Goal: Information Seeking & Learning: Learn about a topic

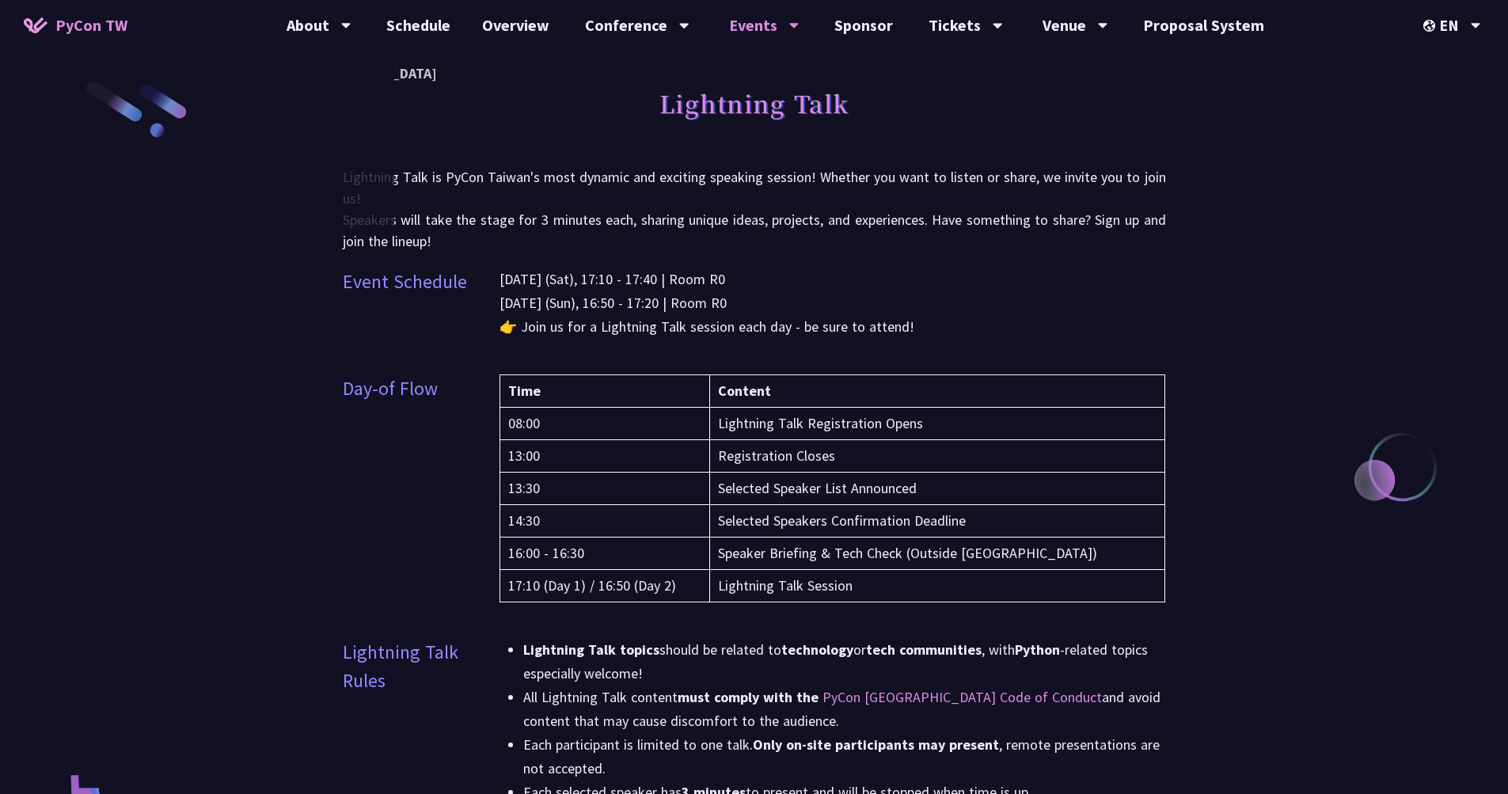
click at [94, 24] on span "PyCon TW" at bounding box center [91, 25] width 72 height 24
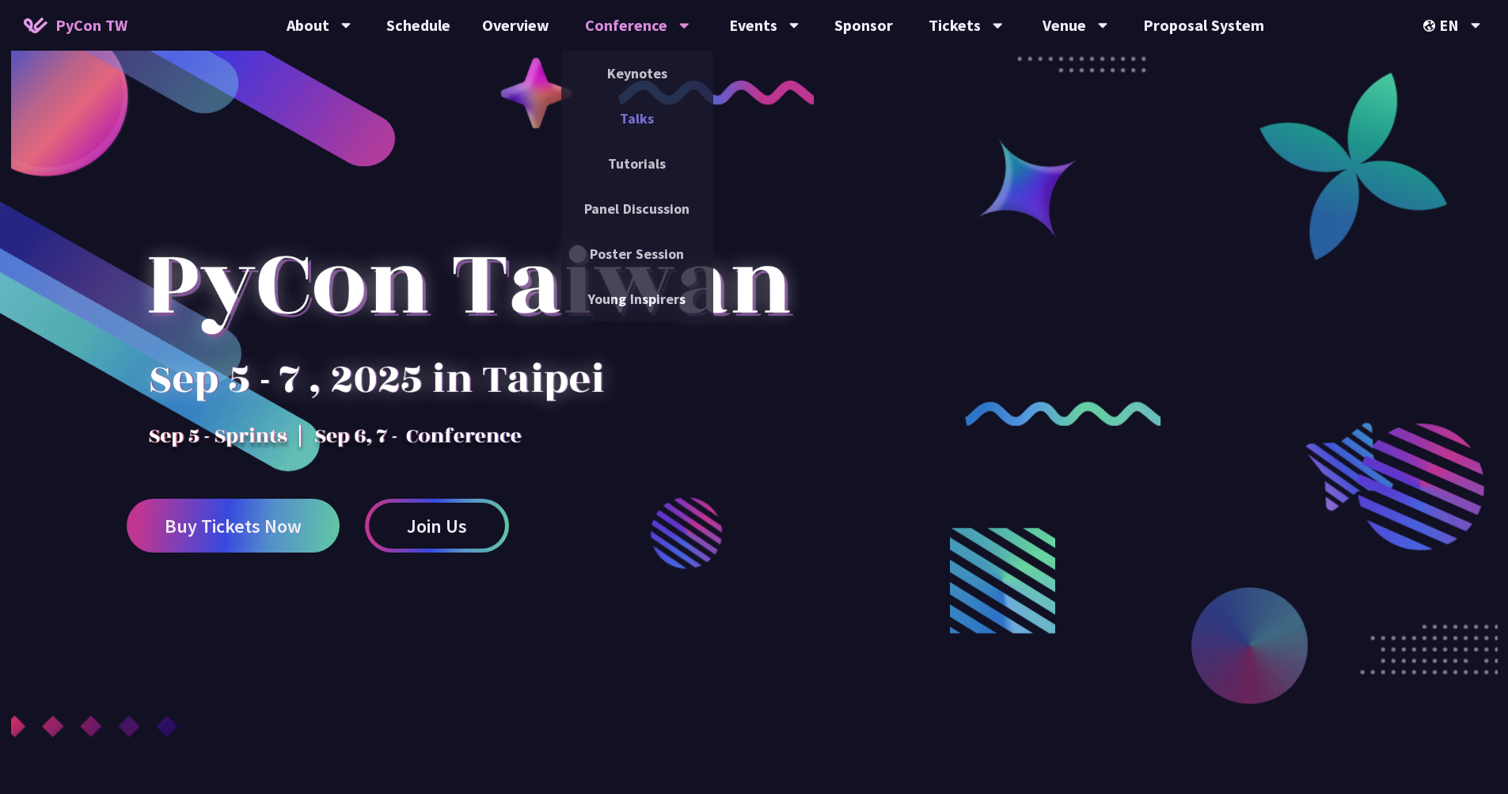
click at [648, 124] on link "Talks" at bounding box center [637, 118] width 152 height 37
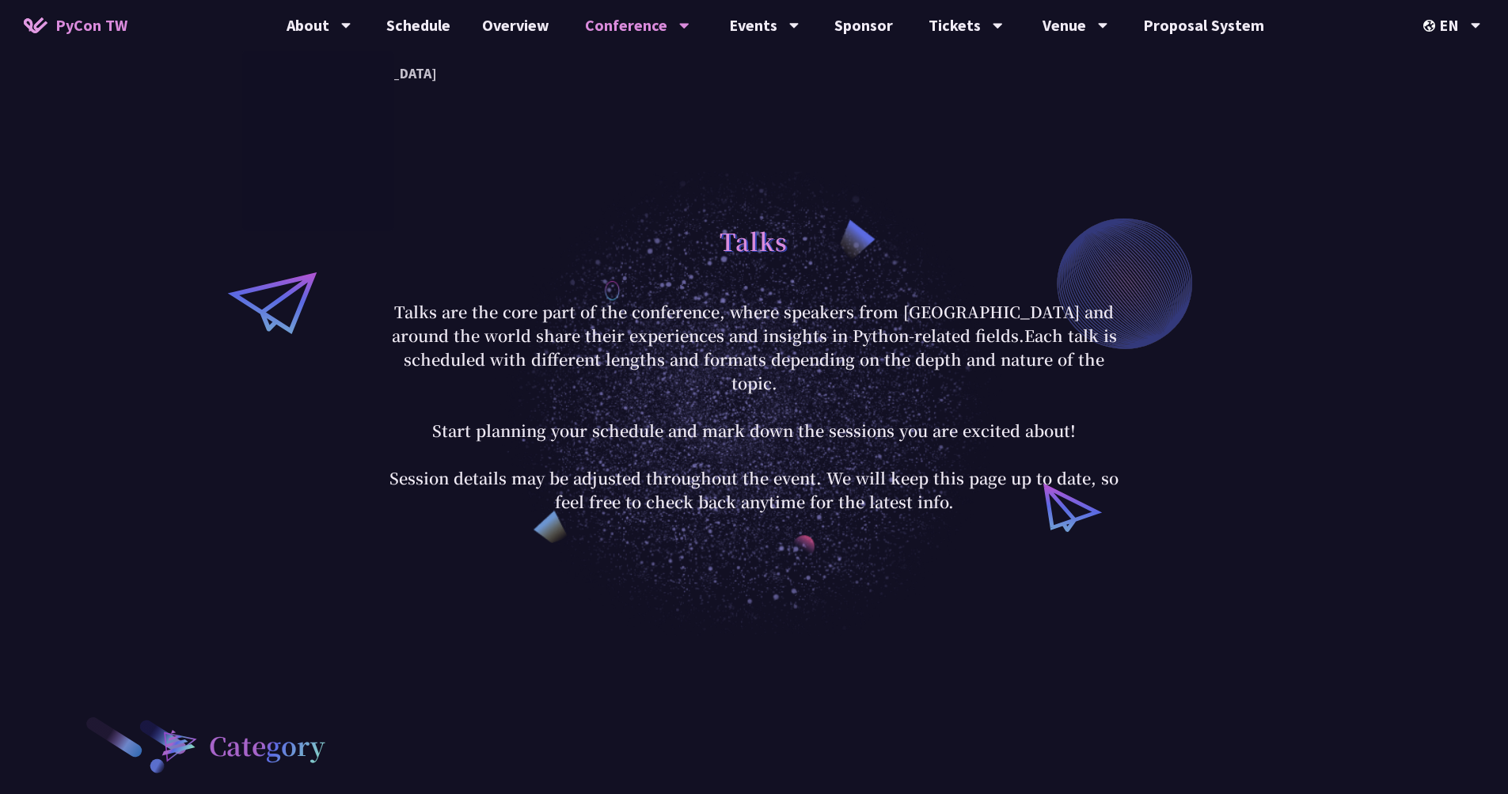
click at [105, 29] on span "PyCon TW" at bounding box center [91, 25] width 72 height 24
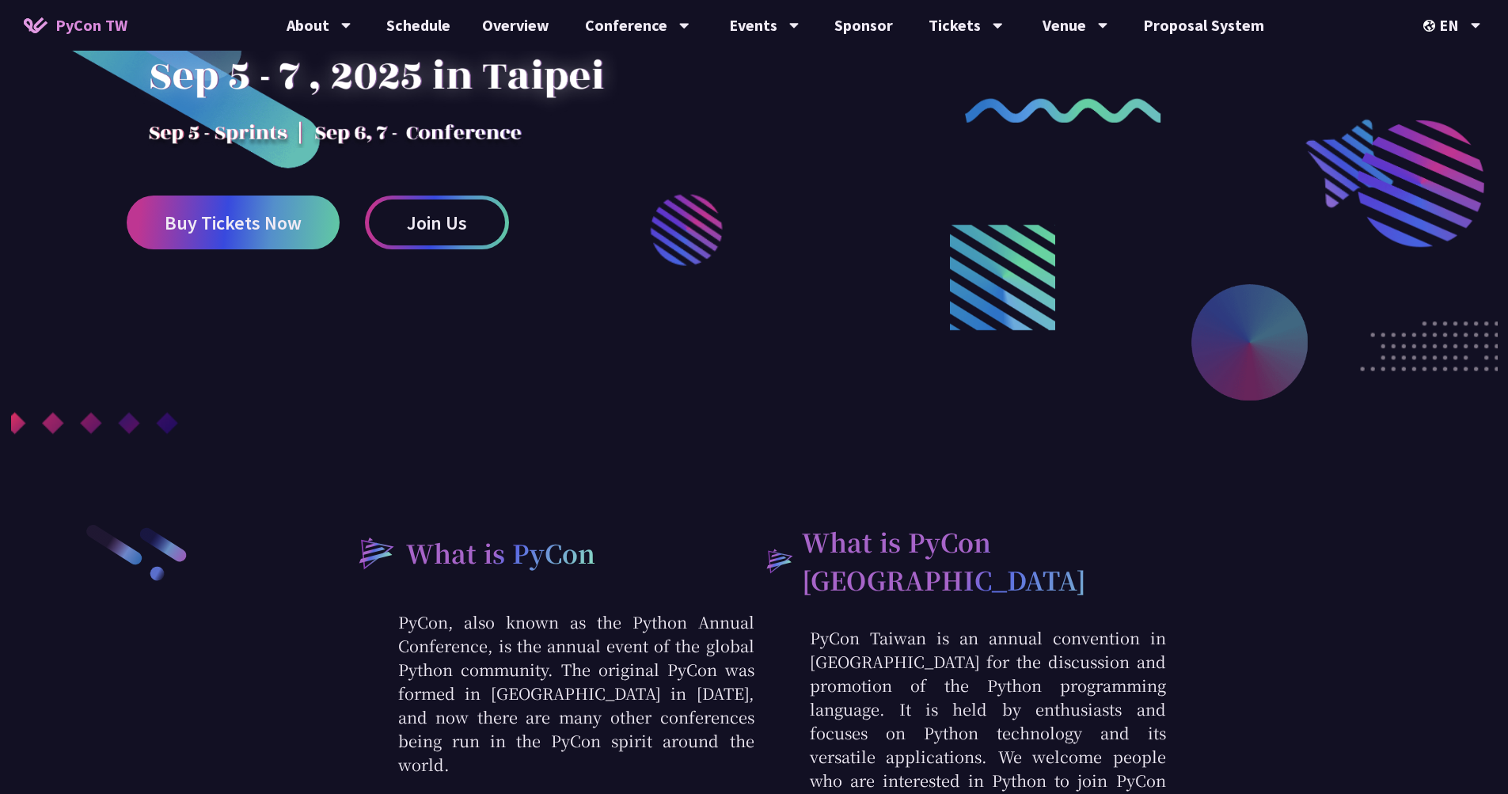
scroll to position [279, 0]
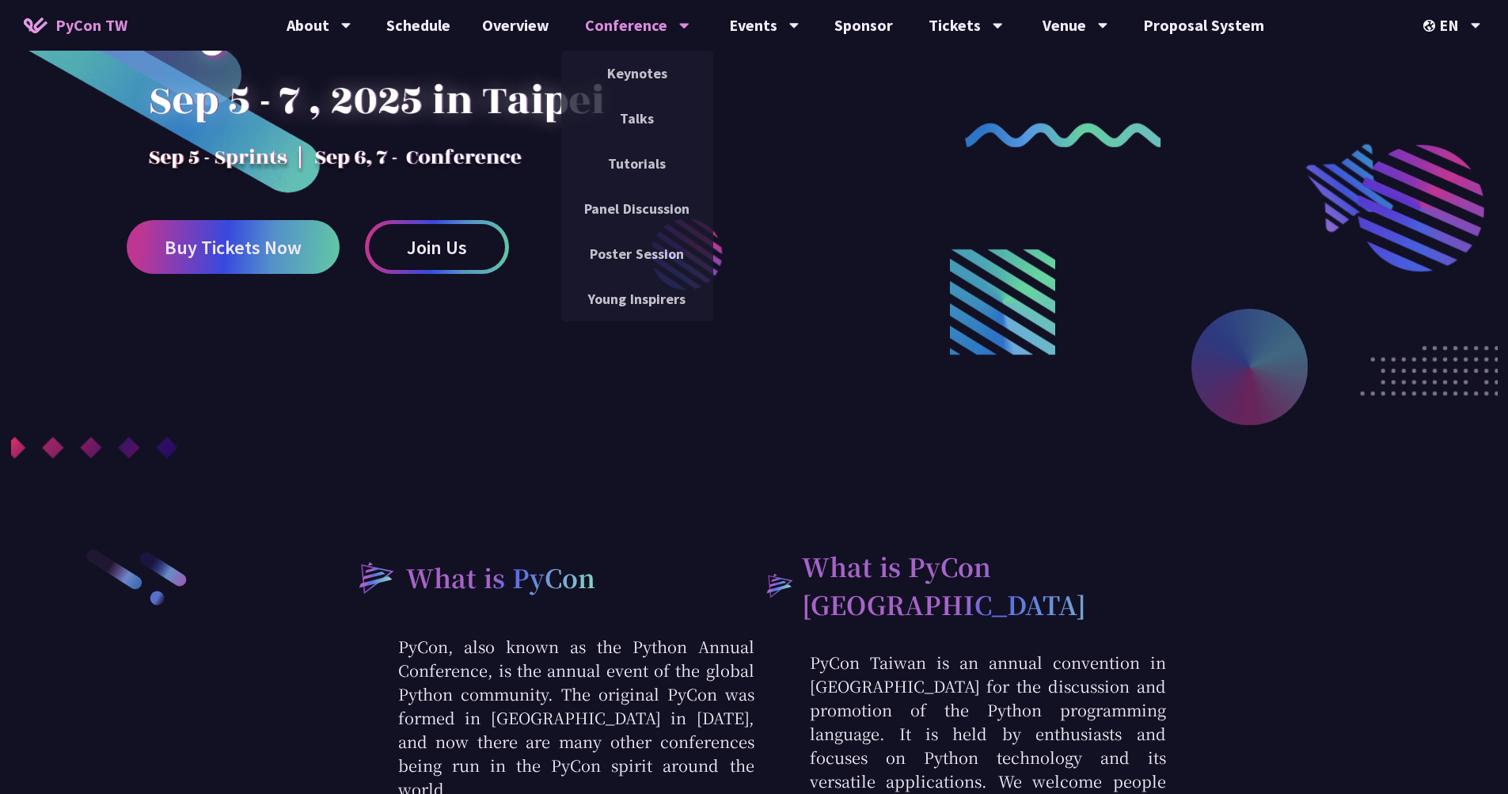
click at [352, 38] on div "Conference" at bounding box center [319, 25] width 65 height 51
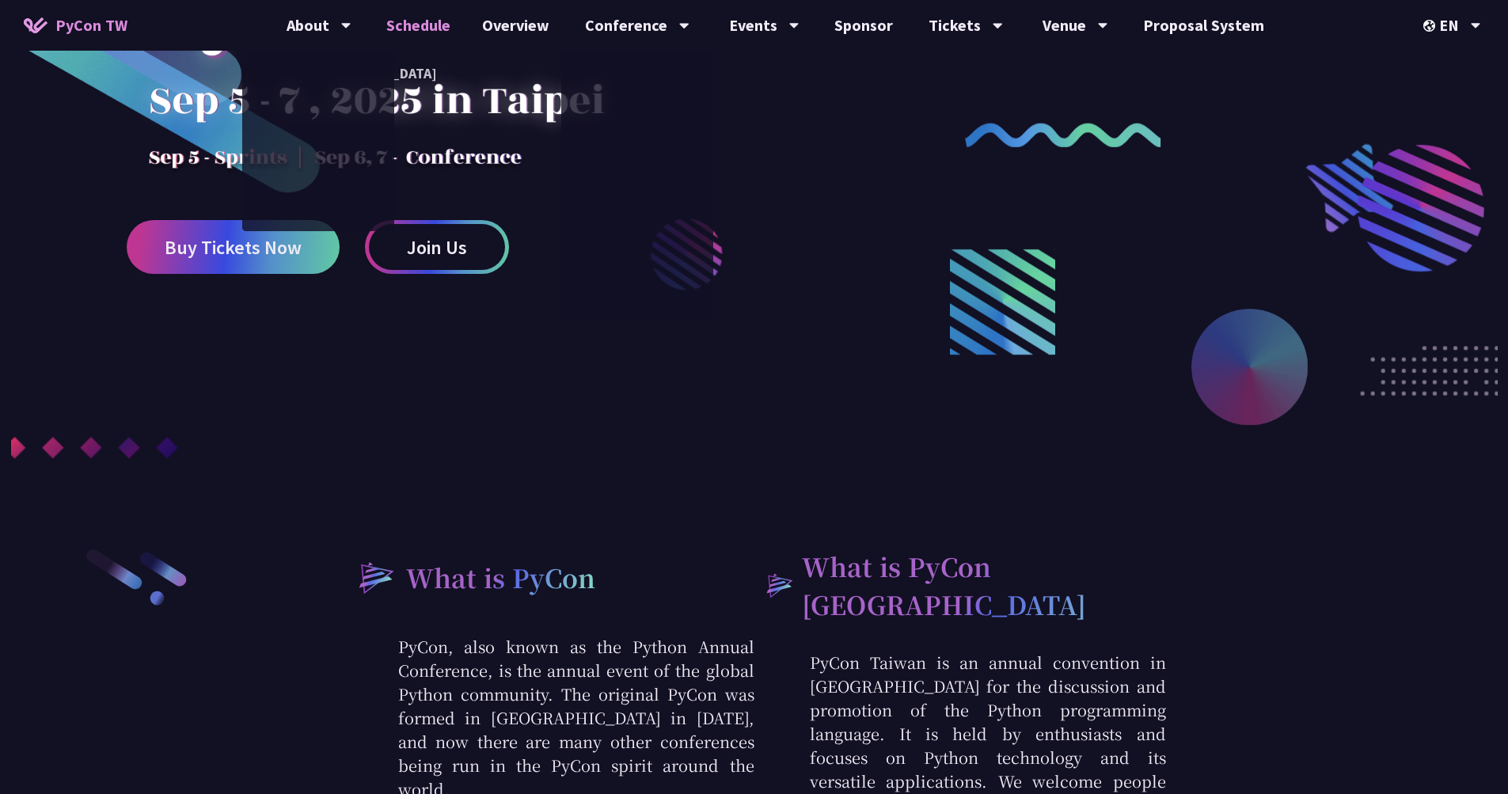
click at [413, 32] on link "Schedule" at bounding box center [419, 25] width 96 height 51
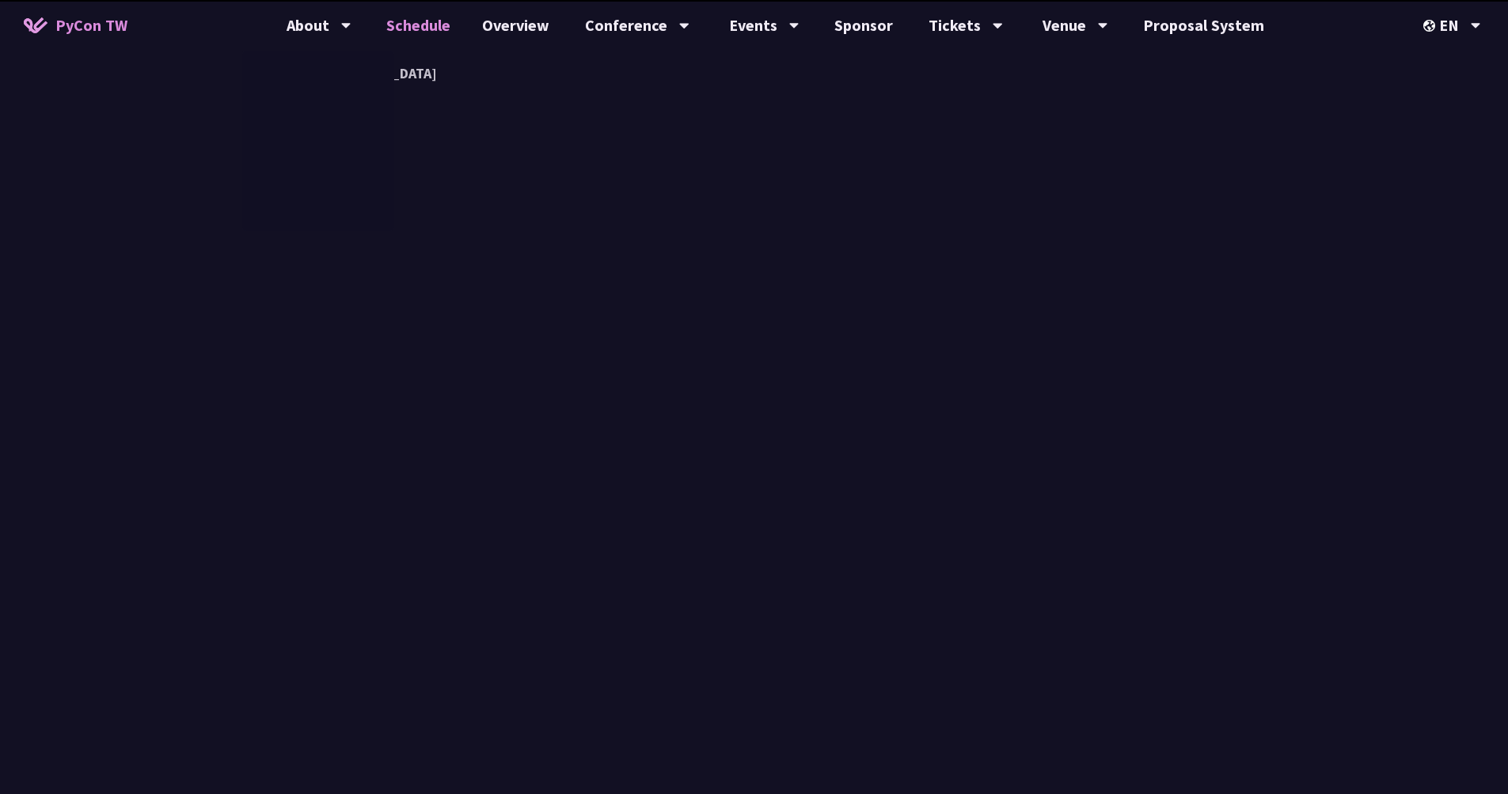
click at [99, 25] on span "PyCon TW" at bounding box center [91, 25] width 72 height 24
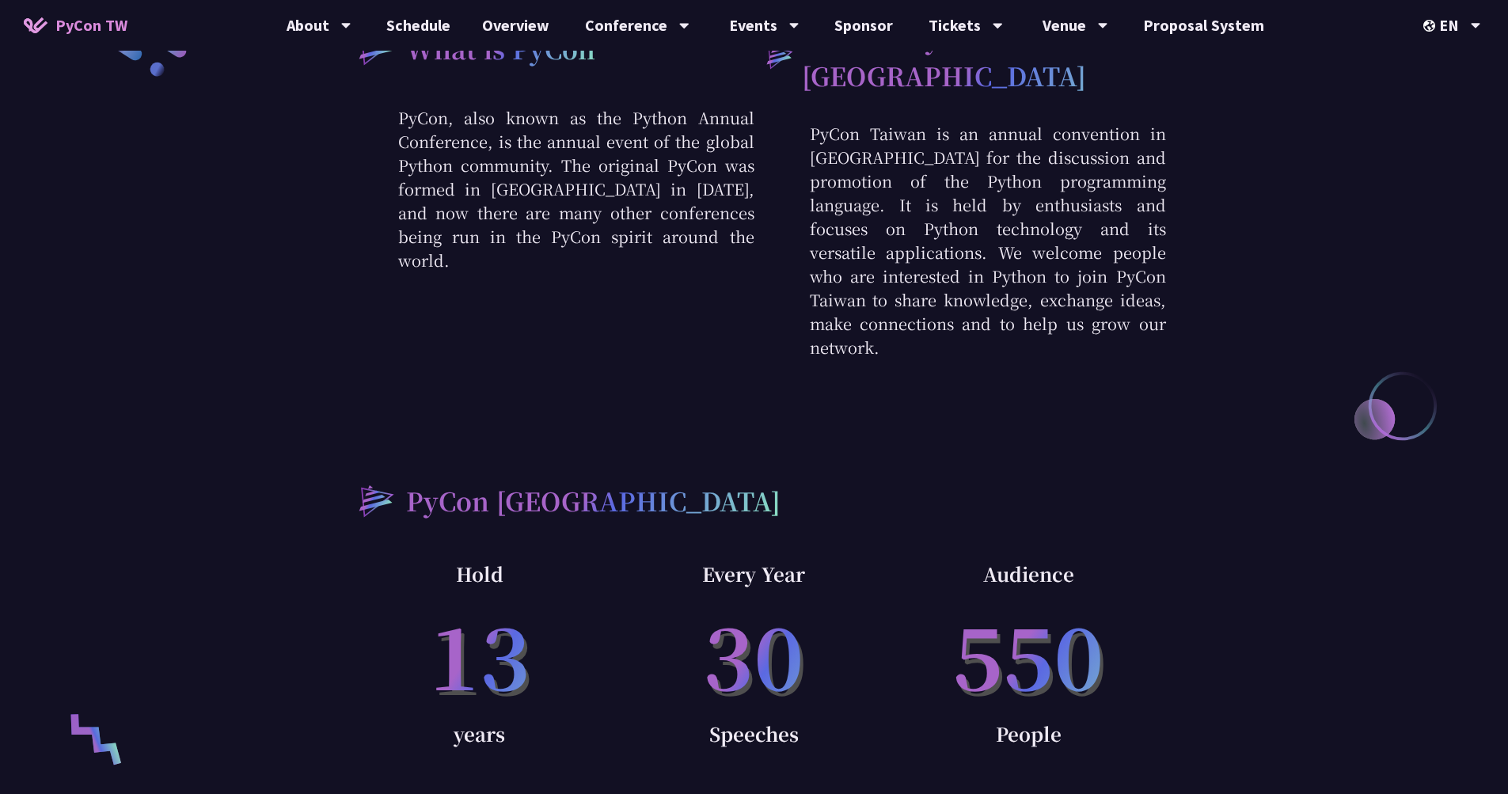
scroll to position [669, 0]
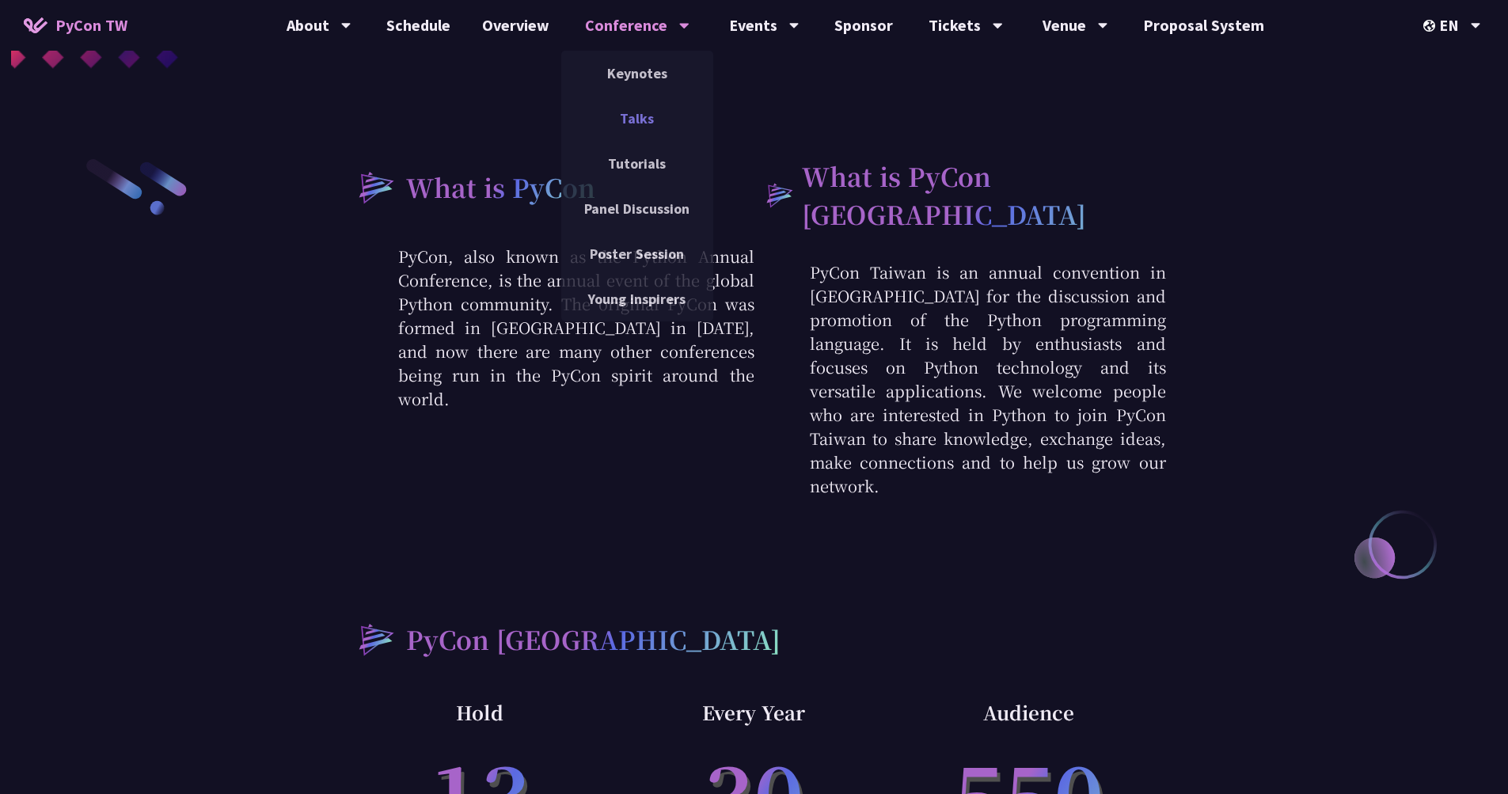
click at [646, 126] on link "Talks" at bounding box center [637, 118] width 152 height 37
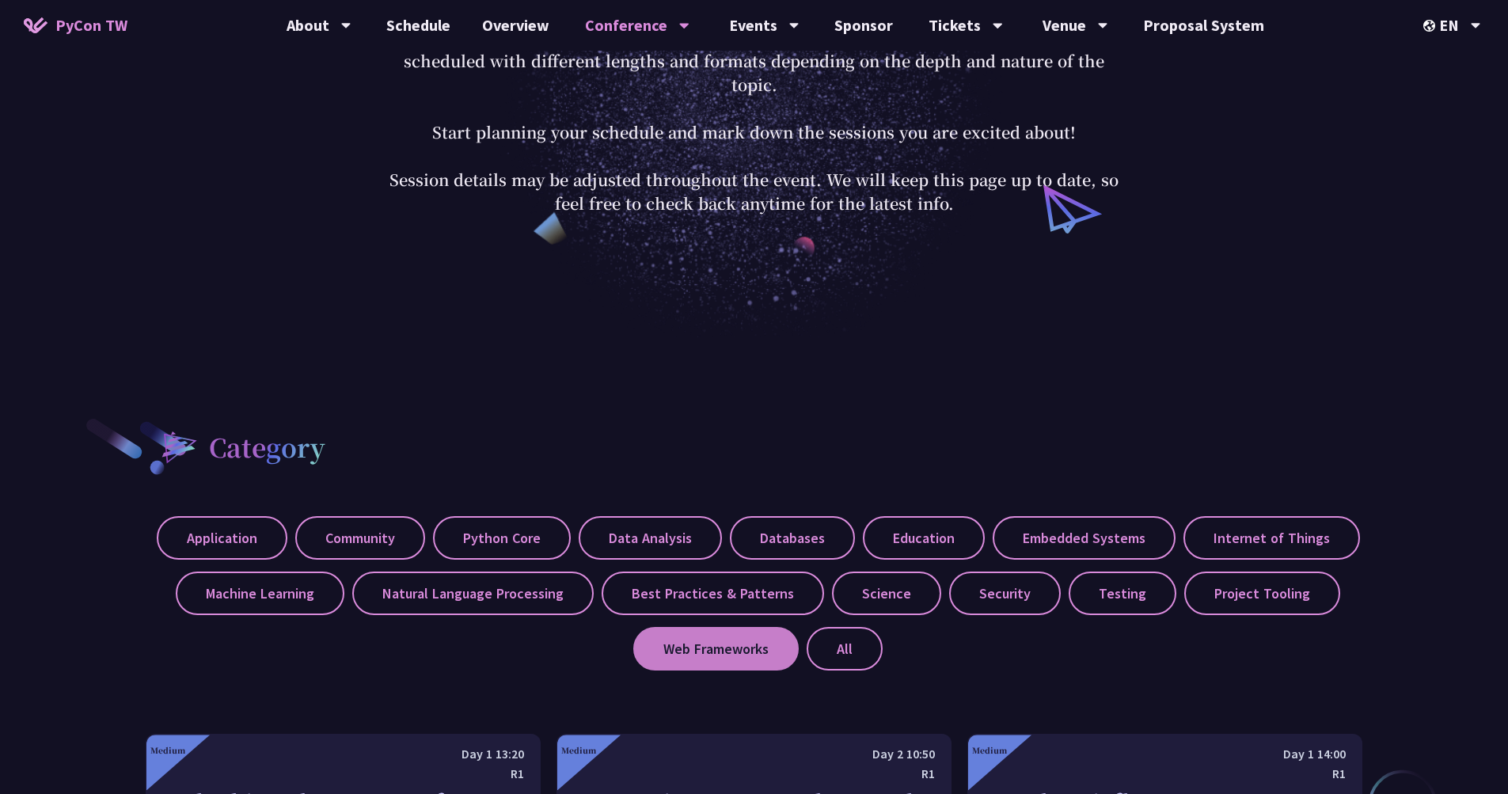
scroll to position [147, 0]
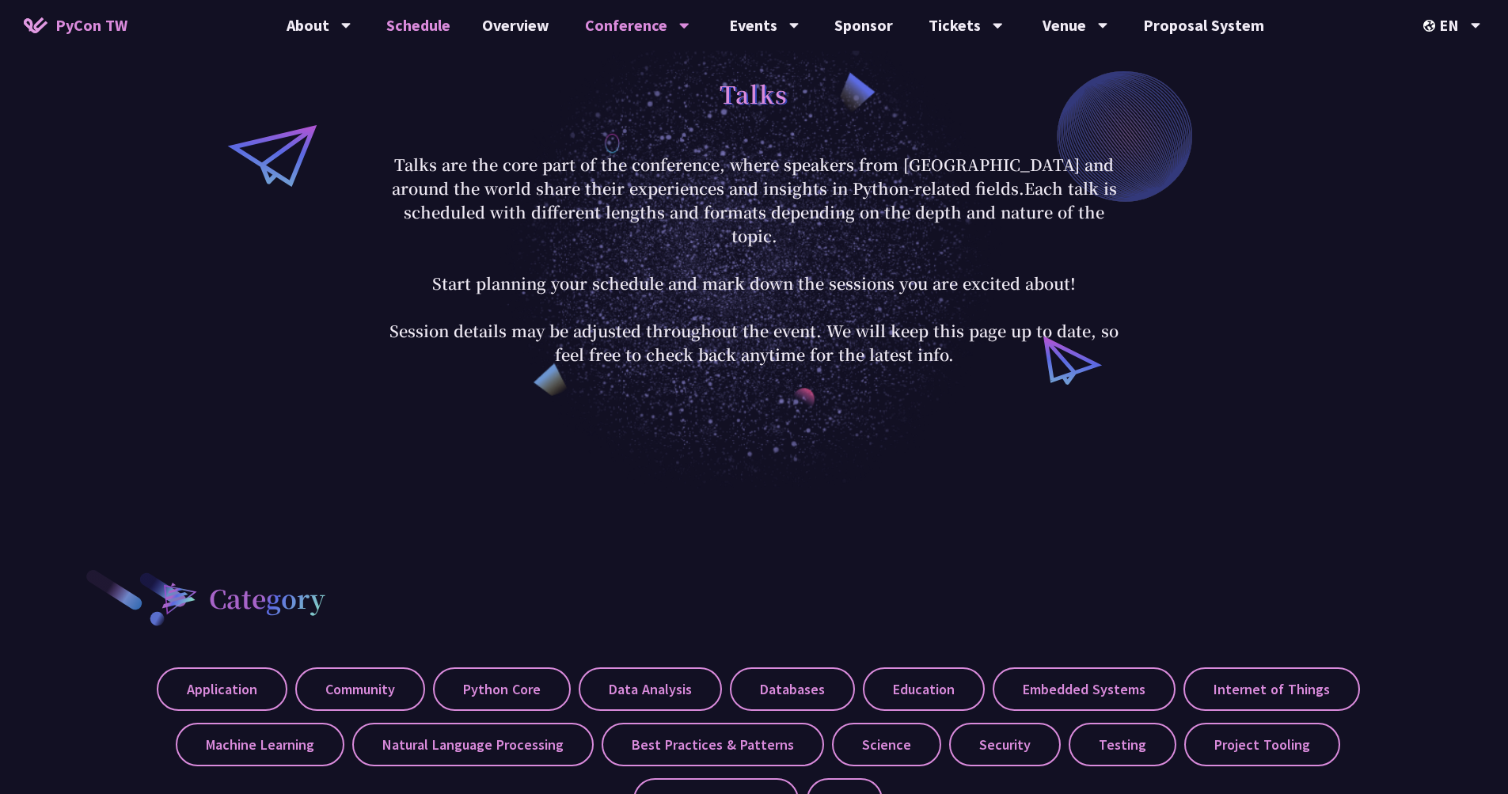
click at [421, 25] on link "Schedule" at bounding box center [419, 25] width 96 height 51
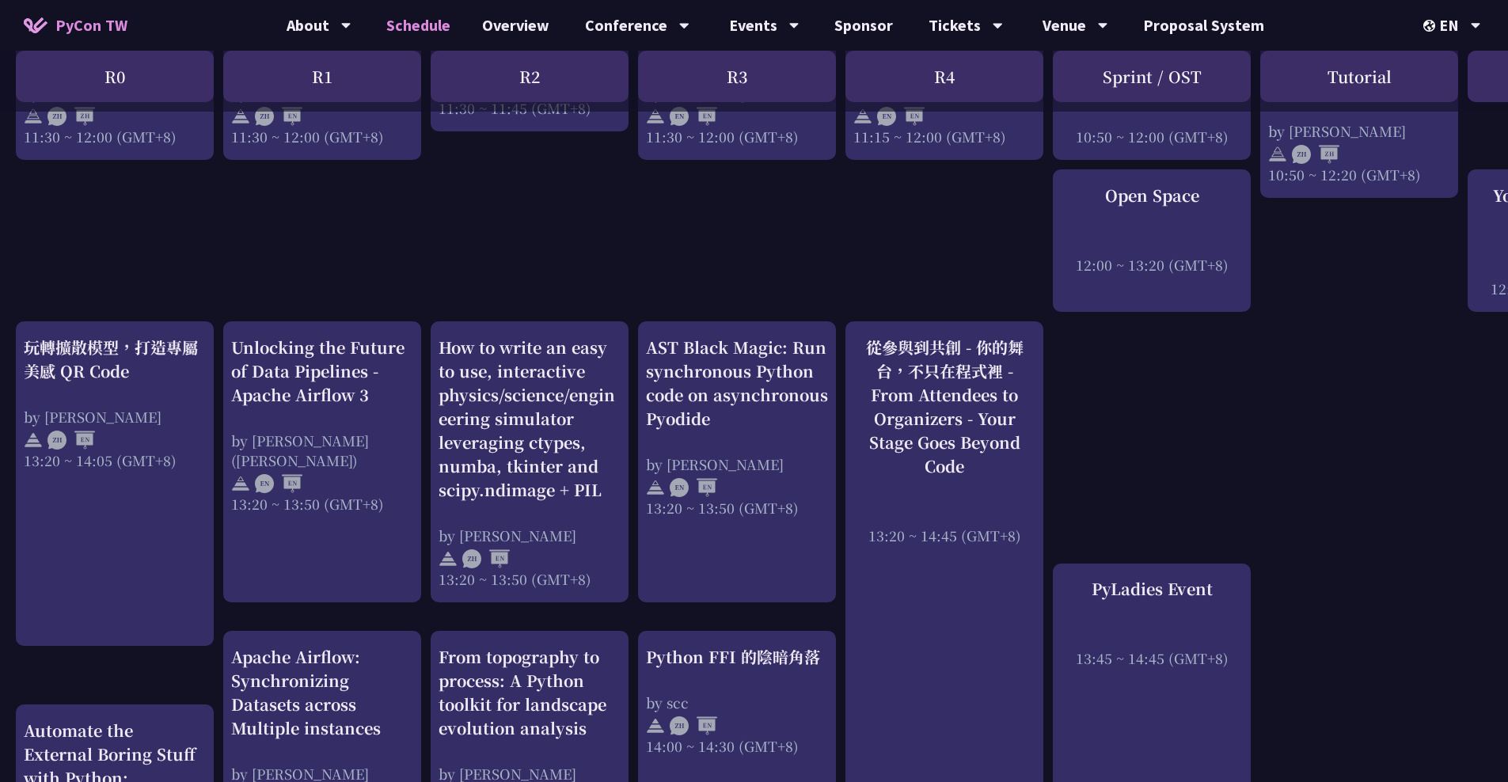
scroll to position [1219, 0]
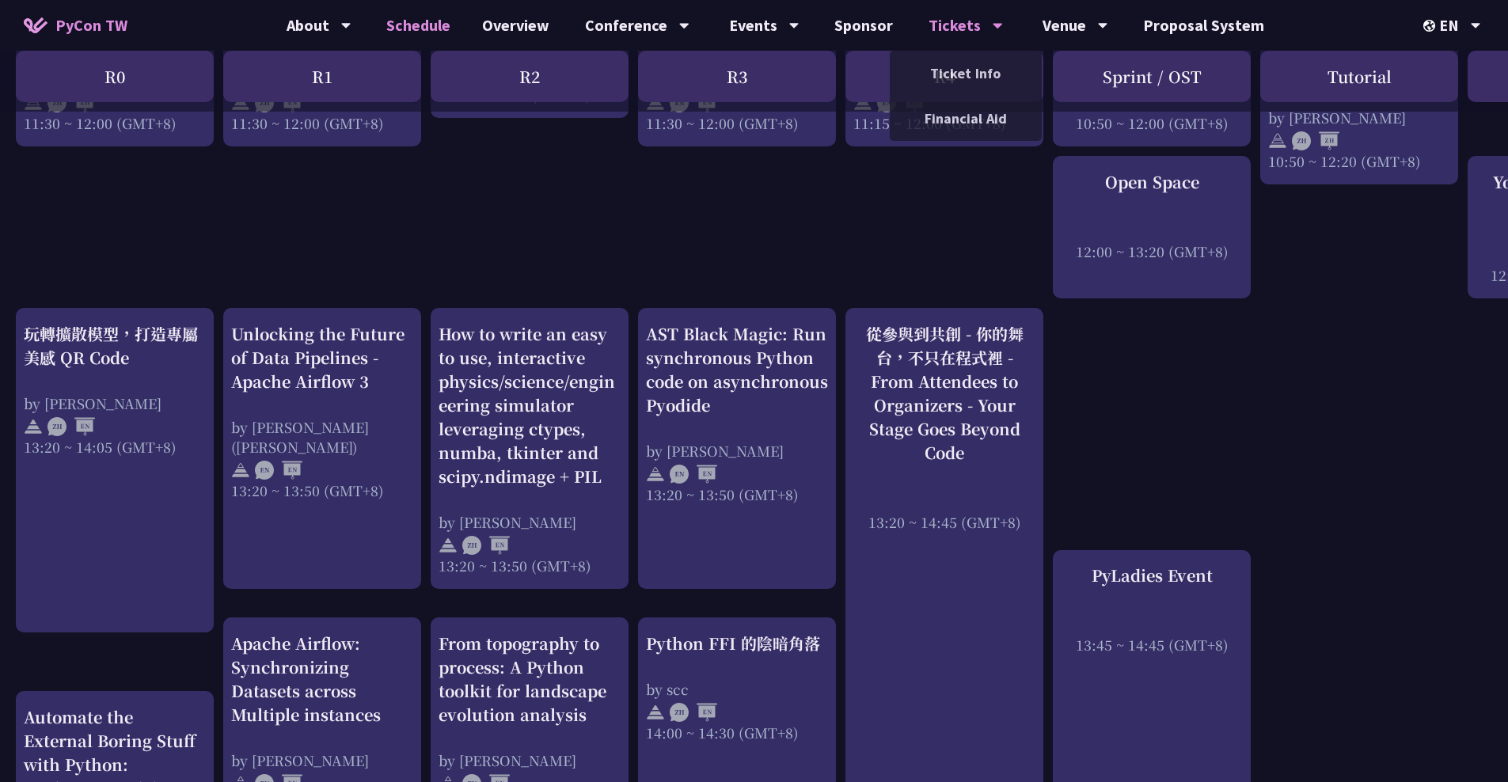
click at [352, 27] on div "Tickets" at bounding box center [319, 25] width 65 height 51
click at [957, 73] on link "Ticket Info" at bounding box center [966, 73] width 152 height 37
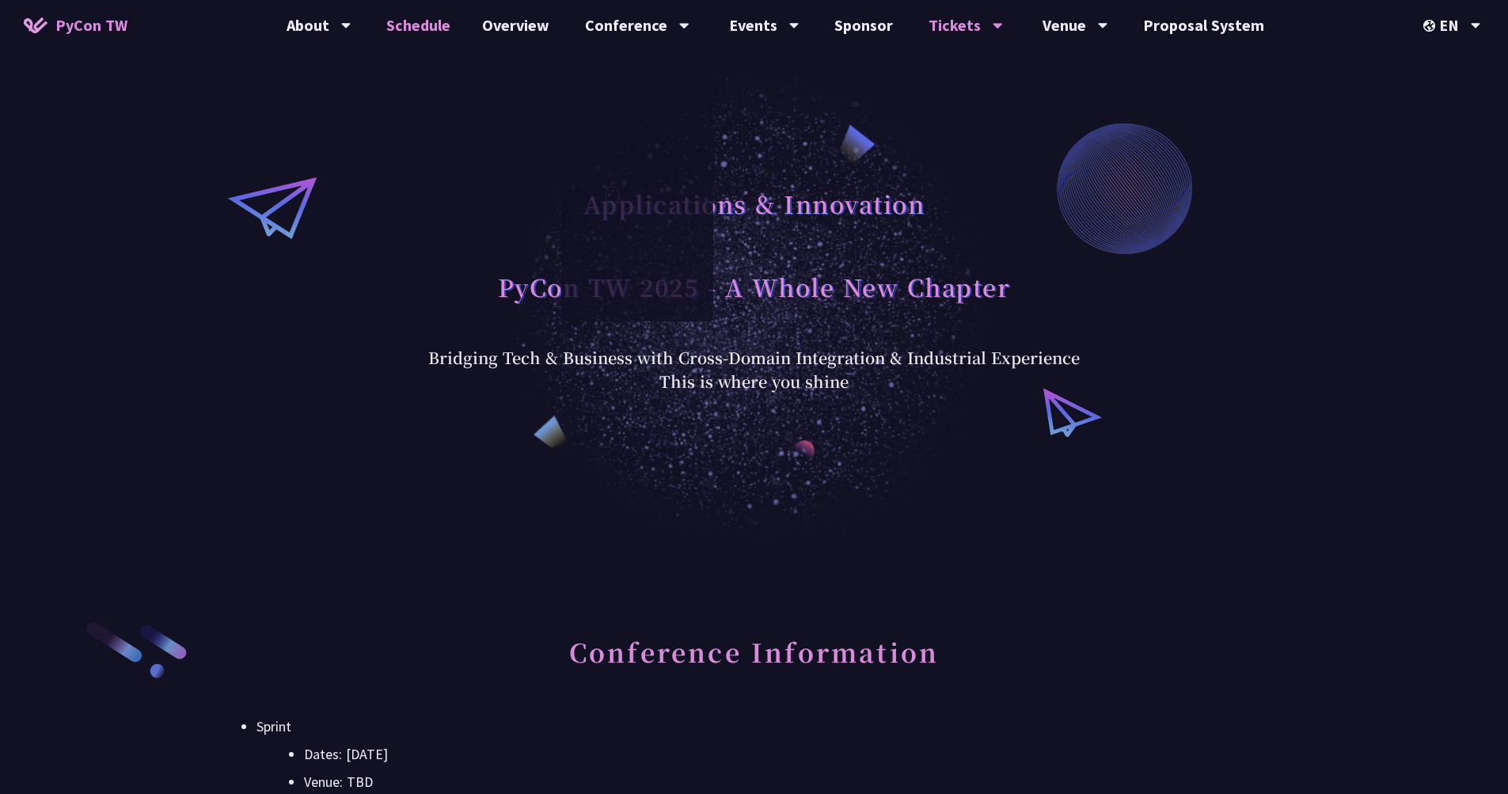
click at [425, 21] on link "Schedule" at bounding box center [419, 25] width 96 height 51
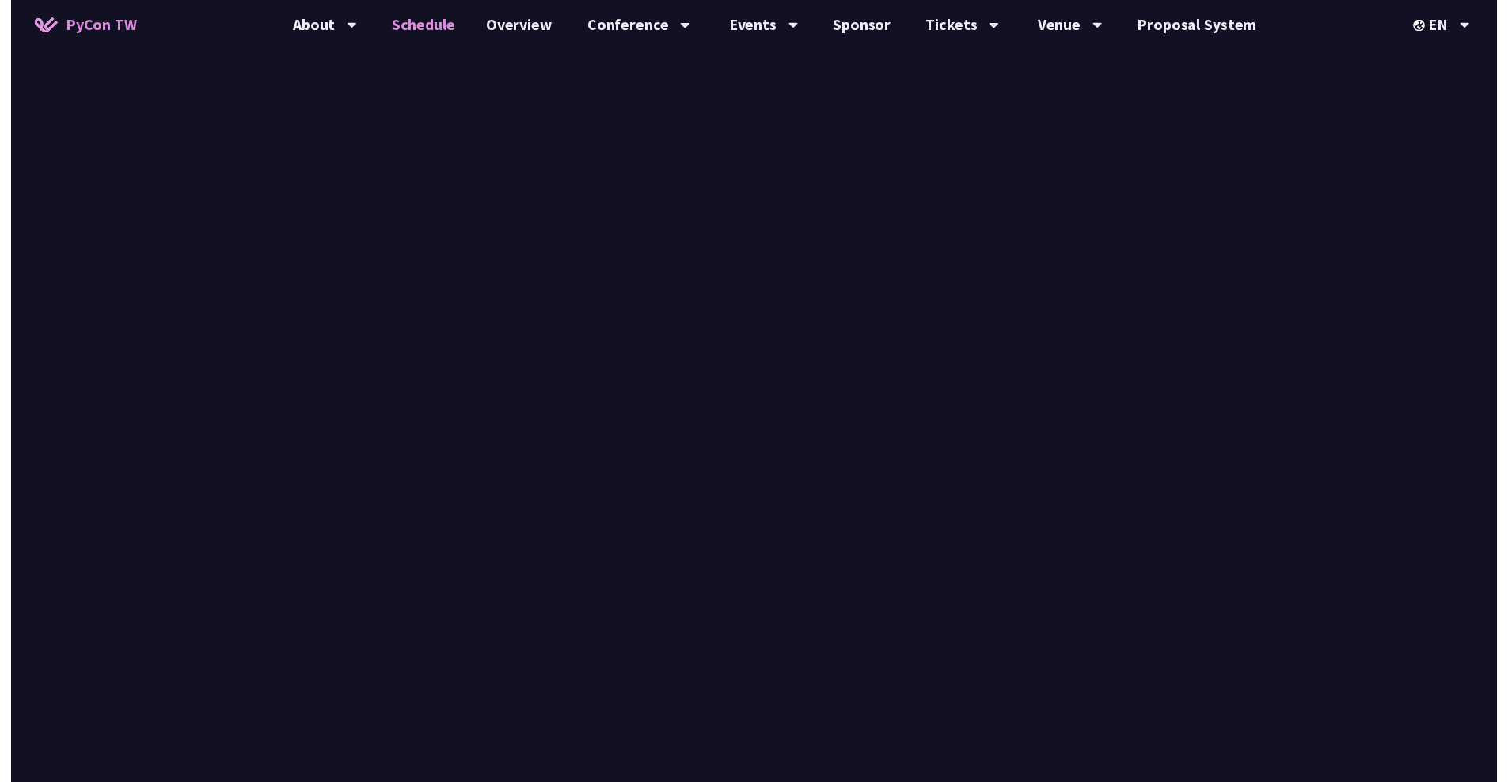
scroll to position [1219, 0]
